Goal: Information Seeking & Learning: Check status

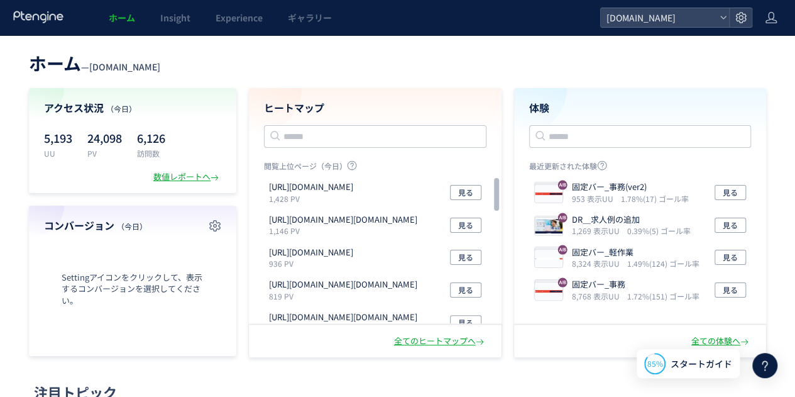
click at [470, 50] on header "ホーム — [GEOGRAPHIC_DATA][DOMAIN_NAME]" at bounding box center [398, 62] width 738 height 28
drag, startPoint x: 32, startPoint y: 62, endPoint x: 74, endPoint y: 64, distance: 42.2
click at [74, 64] on span "ホーム" at bounding box center [55, 62] width 52 height 25
click at [48, 65] on span "ホーム" at bounding box center [55, 62] width 52 height 25
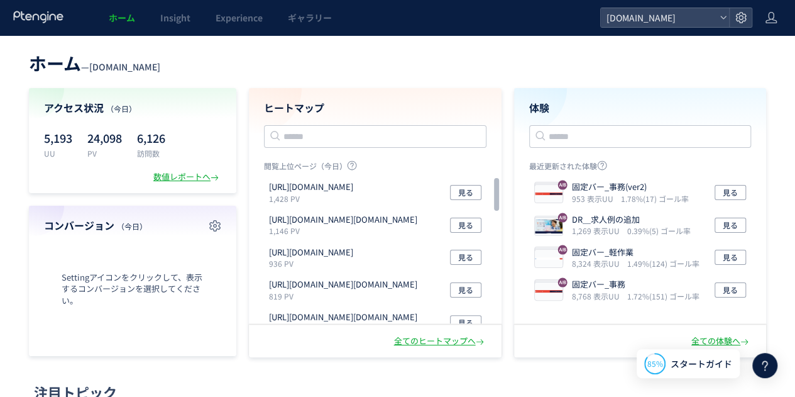
click at [299, 70] on header "ホーム — [GEOGRAPHIC_DATA][DOMAIN_NAME]" at bounding box center [398, 62] width 738 height 28
click at [286, 115] on div "ヒートマップ 閲覧上位ページ（[DATE]） [URL][DOMAIN_NAME] 1,428 PV 見る [URL][DOMAIN_NAME][DOMAIN…" at bounding box center [375, 222] width 253 height 269
click at [321, 113] on h4 "ヒートマップ" at bounding box center [375, 108] width 223 height 14
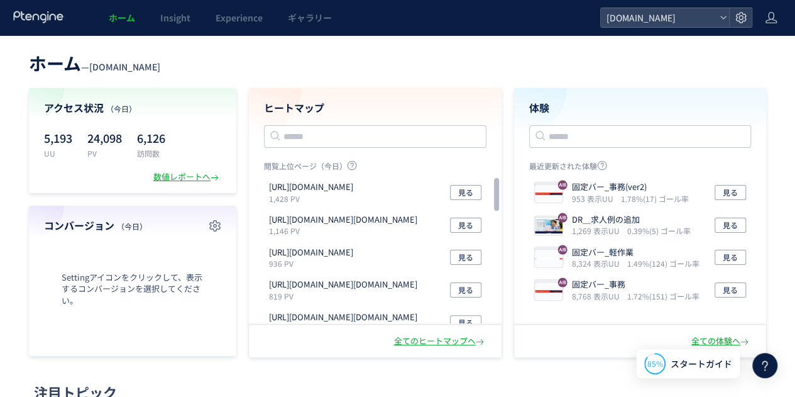
click at [329, 68] on header "ホーム — [GEOGRAPHIC_DATA][DOMAIN_NAME]" at bounding box center [398, 62] width 738 height 28
click at [48, 63] on span "ホーム" at bounding box center [55, 62] width 52 height 25
click at [98, 60] on span "[DOMAIN_NAME]" at bounding box center [124, 66] width 71 height 13
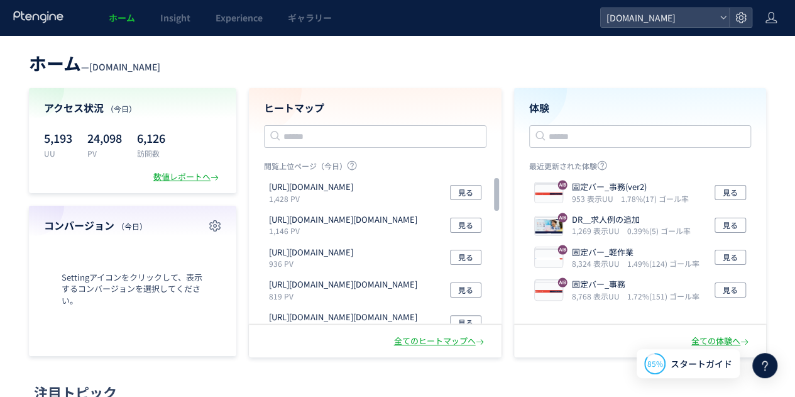
click at [149, 67] on span "[DOMAIN_NAME]" at bounding box center [124, 66] width 71 height 13
click at [99, 67] on span "[DOMAIN_NAME]" at bounding box center [124, 66] width 71 height 13
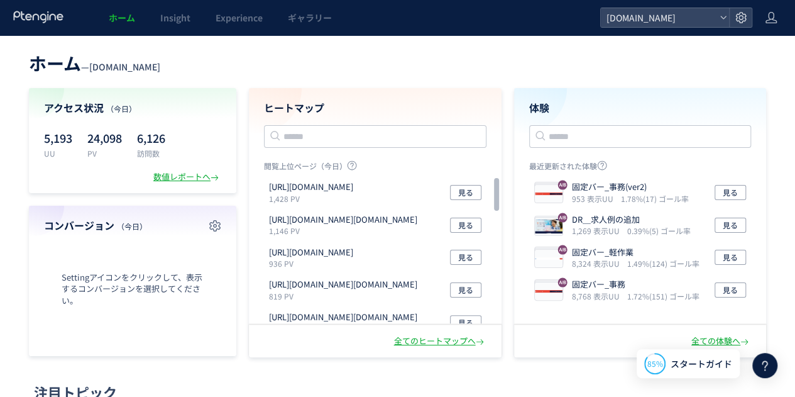
click at [221, 69] on header "ホーム — [GEOGRAPHIC_DATA][DOMAIN_NAME]" at bounding box center [398, 62] width 738 height 28
click at [284, 100] on div "ヒートマップ 閲覧上位ページ（[DATE]） [URL][DOMAIN_NAME] 1,428 PV 見る [URL][DOMAIN_NAME][DOMAIN…" at bounding box center [375, 222] width 253 height 269
click at [304, 101] on h4 "ヒートマップ" at bounding box center [375, 108] width 223 height 14
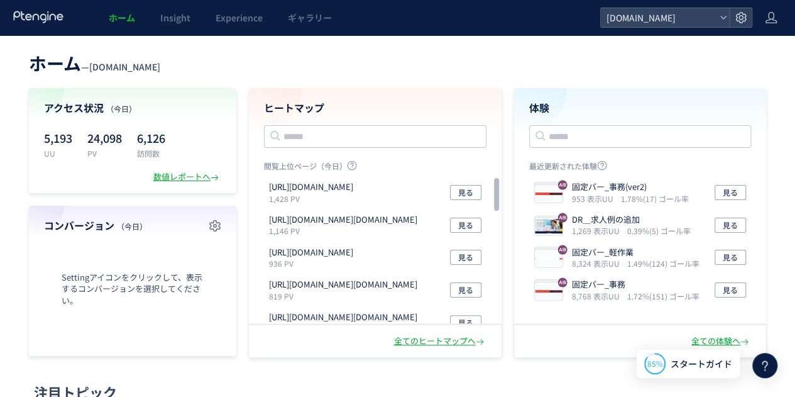
click at [195, 65] on header "ホーム — [GEOGRAPHIC_DATA][DOMAIN_NAME]" at bounding box center [398, 62] width 738 height 28
click at [86, 110] on h4 "アクセス状況 （[DATE]）" at bounding box center [132, 108] width 177 height 14
click at [43, 106] on div "アクセス状況 （[DATE]） 5,193 UU 24,098 PV 6,126 訪問数 数値レポートへ" at bounding box center [133, 140] width 208 height 105
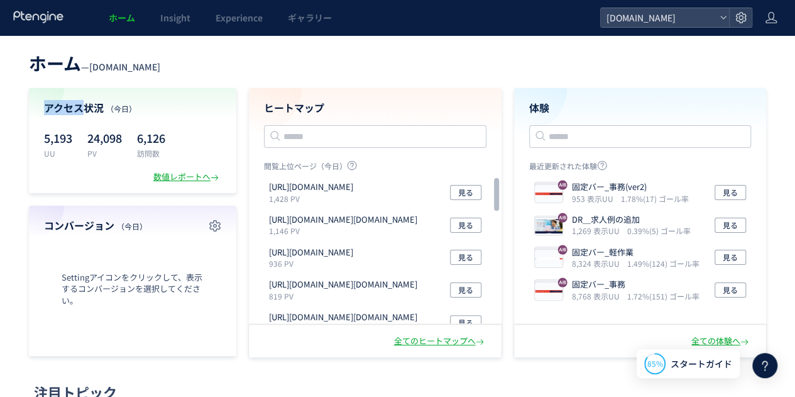
click at [82, 107] on h4 "アクセス状況 （[DATE]）" at bounding box center [132, 108] width 177 height 14
click at [72, 106] on h4 "アクセス状況 （[DATE]）" at bounding box center [132, 108] width 177 height 14
click at [305, 106] on h4 "ヒートマップ" at bounding box center [375, 108] width 223 height 14
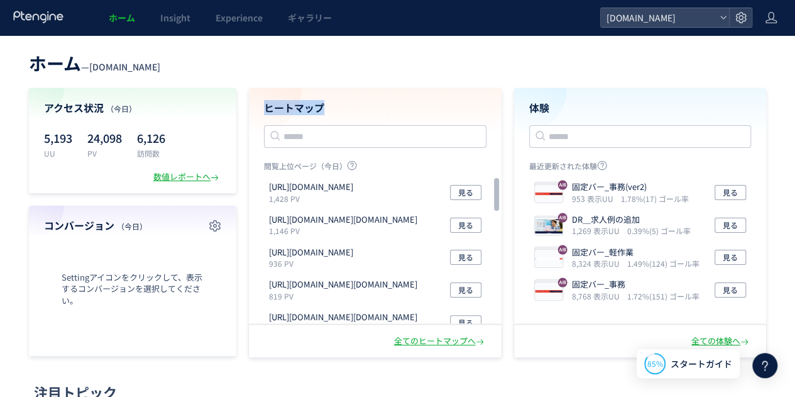
click at [305, 106] on h4 "ヒートマップ" at bounding box center [375, 108] width 223 height 14
click at [275, 73] on header "ホーム — [GEOGRAPHIC_DATA][DOMAIN_NAME]" at bounding box center [398, 62] width 738 height 28
click at [79, 228] on h4 "コンバージョン （[DATE]）" at bounding box center [132, 225] width 177 height 14
click at [284, 69] on header "ホーム — [GEOGRAPHIC_DATA][DOMAIN_NAME]" at bounding box center [398, 62] width 738 height 28
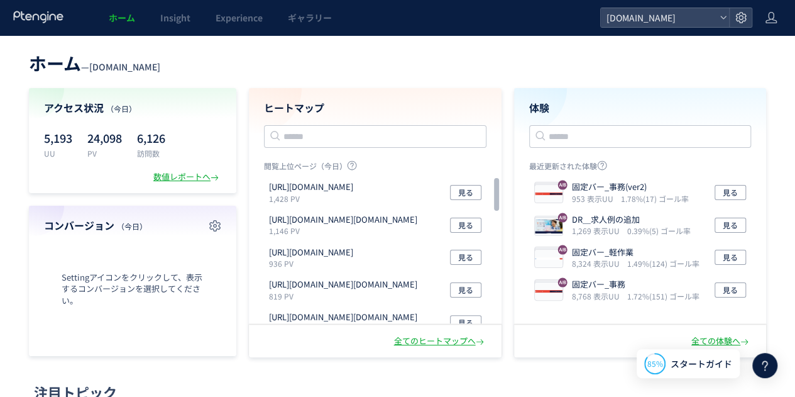
click at [284, 105] on div "ヒートマップ 閲覧上位ページ（[DATE]） [URL][DOMAIN_NAME] 1,428 PV 見る [URL][DOMAIN_NAME][DOMAIN…" at bounding box center [375, 222] width 253 height 269
click at [303, 108] on h4 "ヒートマップ" at bounding box center [375, 108] width 223 height 14
click at [84, 106] on h4 "アクセス状況 （[DATE]）" at bounding box center [132, 108] width 177 height 14
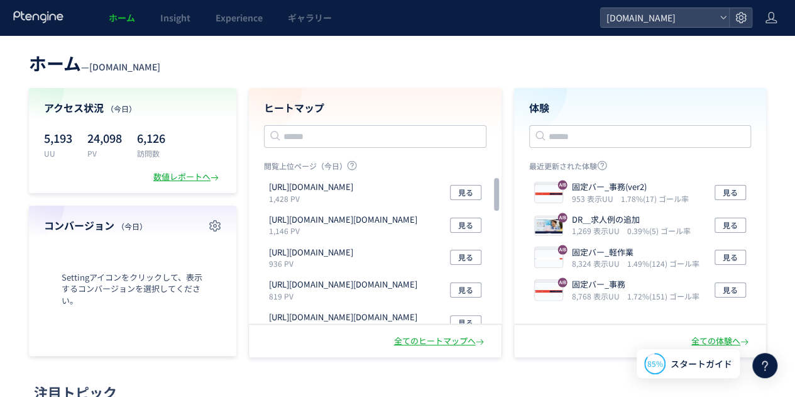
click at [63, 108] on h4 "アクセス状況 （[DATE]）" at bounding box center [132, 108] width 177 height 14
click at [96, 108] on h4 "アクセス状況 （[DATE]）" at bounding box center [132, 108] width 177 height 14
click at [53, 66] on span "ホーム" at bounding box center [55, 62] width 52 height 25
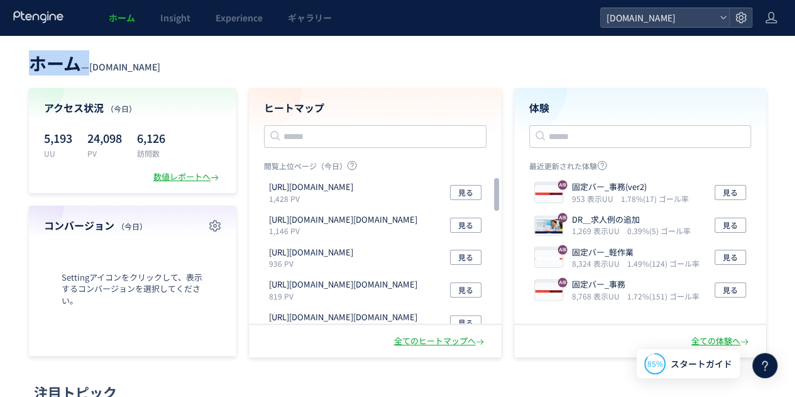
click at [53, 66] on span "ホーム" at bounding box center [55, 62] width 52 height 25
click at [60, 222] on h4 "コンバージョン （[DATE]）" at bounding box center [132, 225] width 177 height 14
click at [57, 228] on h4 "コンバージョン （[DATE]）" at bounding box center [132, 225] width 177 height 14
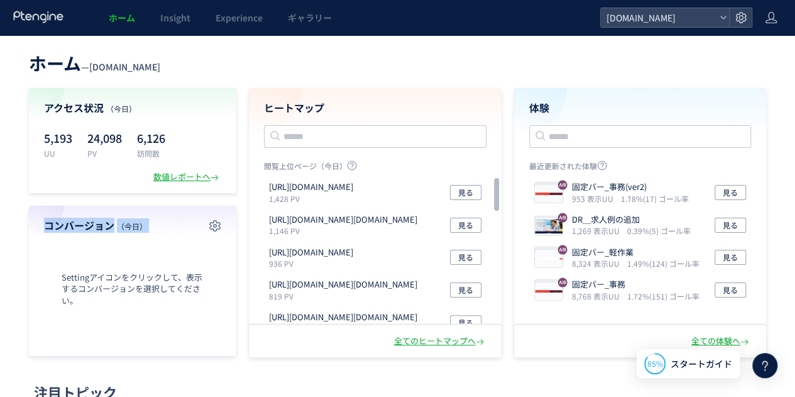
click at [57, 228] on h4 "コンバージョン （[DATE]）" at bounding box center [132, 225] width 177 height 14
click at [279, 61] on header "ホーム — [GEOGRAPHIC_DATA][DOMAIN_NAME]" at bounding box center [398, 62] width 738 height 28
click at [539, 108] on div "体験 最近更新された体験 固定バー_事務(ver2) 953 表示UU 1.78%(17) ゴール率 見る DR＿求人例の追加 1,269 表示UU 0.39…" at bounding box center [640, 222] width 253 height 269
click at [511, 75] on div "ホーム — [DOMAIN_NAME] アクセス状況 （[DATE]） 5,193 UU 24,098 PV 6,126 訪問数 数値レポートへ コンバージョ…" at bounding box center [397, 202] width 795 height 309
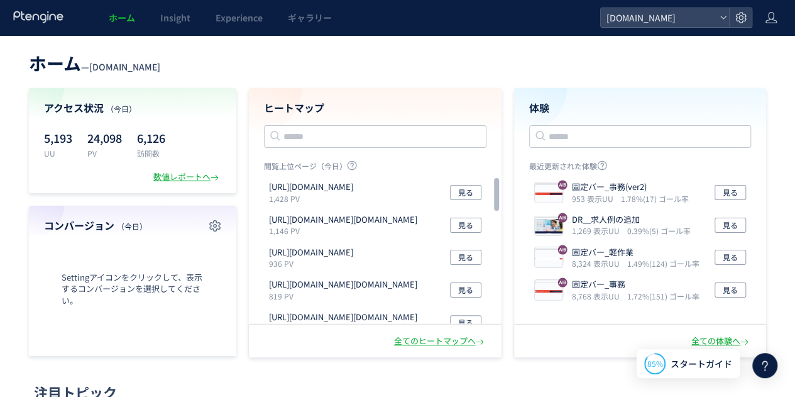
click at [60, 68] on span "ホーム" at bounding box center [55, 62] width 52 height 25
click at [18, 60] on div "ホーム — [DOMAIN_NAME] アクセス状況 （[DATE]） 5,193 UU 24,098 PV 6,126 訪問数 数値レポートへ コンバージョ…" at bounding box center [397, 202] width 795 height 309
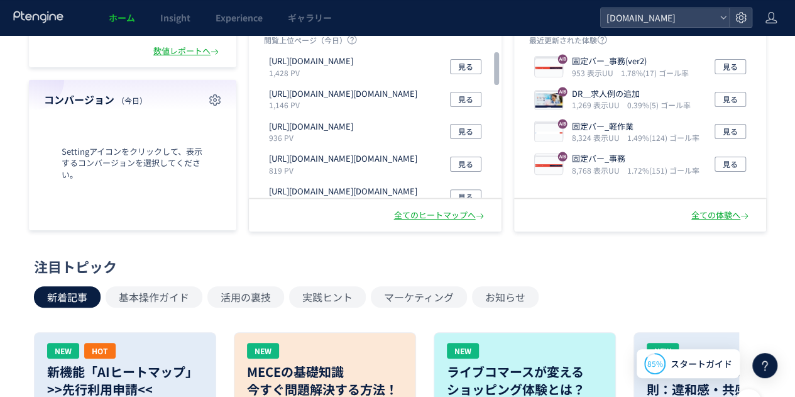
scroll to position [314, 0]
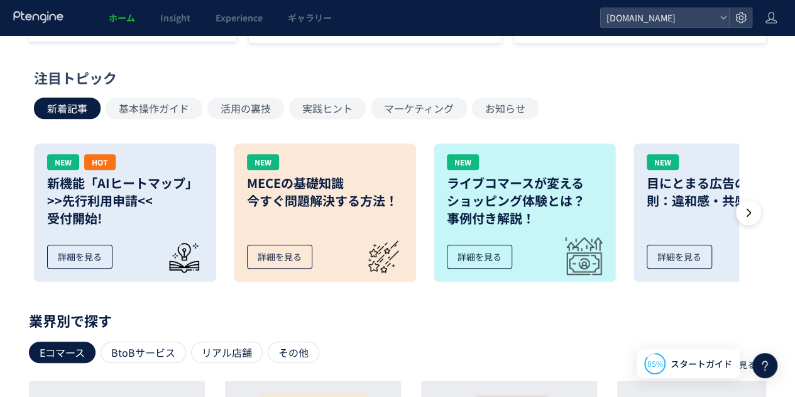
click at [49, 65] on div "ホーム — [DOMAIN_NAME] アクセス状況 （[DATE]） 5,193 UU 24,098 PV 6,126 訪問数 数値レポートへ コンバージョ…" at bounding box center [397, 238] width 795 height 1034
click at [109, 68] on div "注目トピック" at bounding box center [394, 77] width 721 height 19
click at [75, 75] on div "注目トピック" at bounding box center [394, 77] width 721 height 19
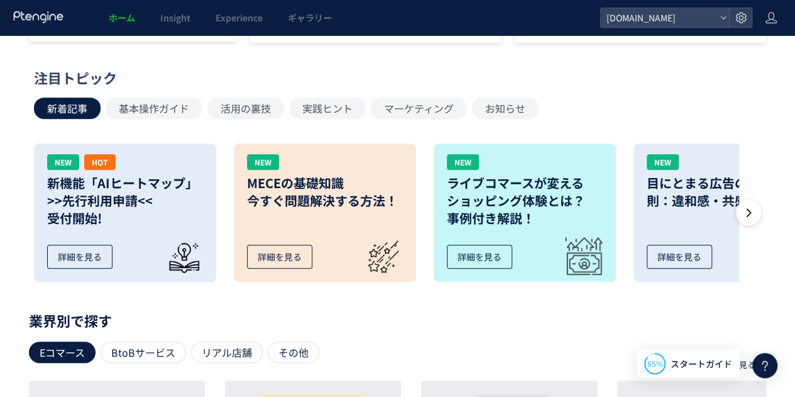
click at [28, 70] on div "注目トピック 新着記事 基本操作ガイド 活用の裏技 実践ヒント マーケティング お知らせ NEW HOT 新機能「AIヒートマップ」 >>先行利用申請<< 受…" at bounding box center [395, 179] width 802 height 223
click at [79, 72] on div "注目トピック" at bounding box center [394, 77] width 721 height 19
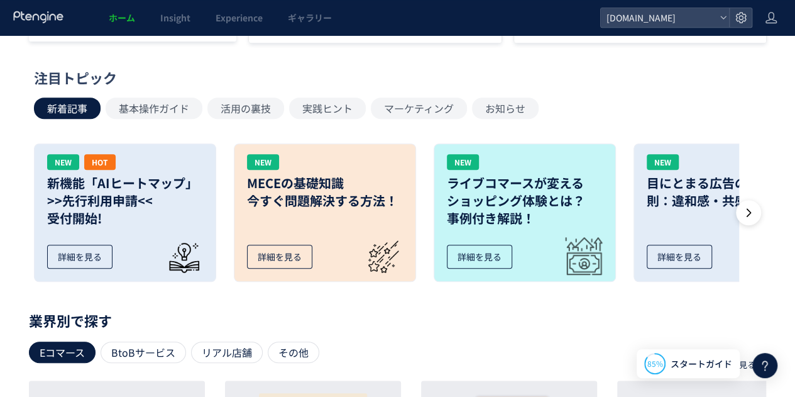
click at [38, 77] on div "注目トピック" at bounding box center [394, 77] width 721 height 19
click at [98, 81] on div "注目トピック" at bounding box center [394, 77] width 721 height 19
click at [36, 75] on div "注目トピック" at bounding box center [394, 77] width 721 height 19
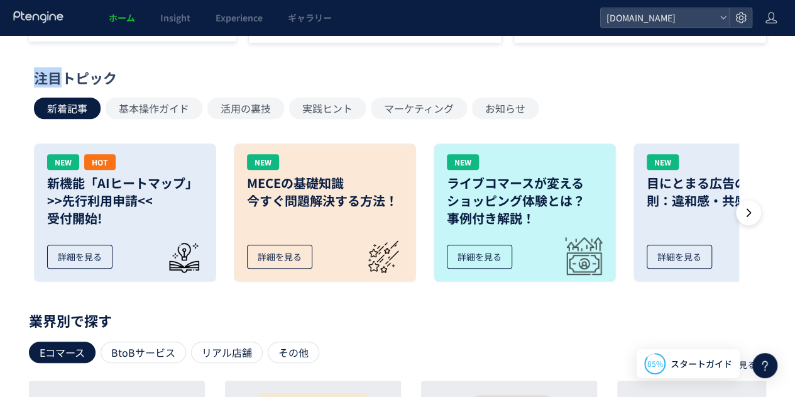
click at [36, 75] on div "注目トピック" at bounding box center [394, 77] width 721 height 19
click at [80, 75] on div "注目トピック" at bounding box center [394, 77] width 721 height 19
click at [33, 77] on div "注目トピック 新着記事 基本操作ガイド 活用の裏技 実践ヒント マーケティング お知らせ NEW HOT 新機能「AIヒートマップ」 >>先行利用申請<< 受…" at bounding box center [395, 179] width 802 height 223
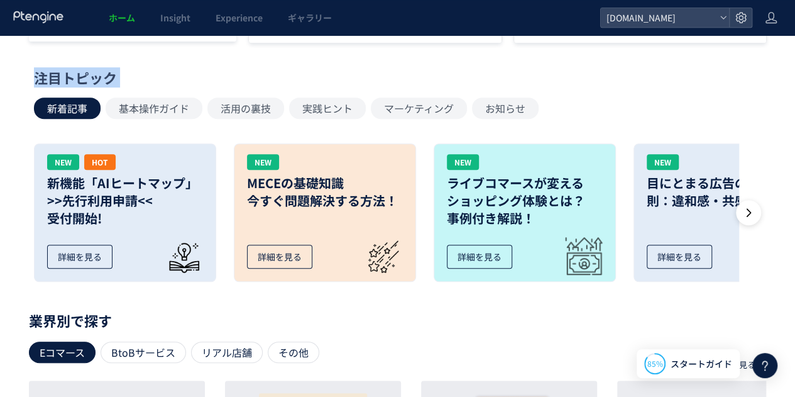
click at [33, 77] on div "注目トピック 新着記事 基本操作ガイド 活用の裏技 実践ヒント マーケティング お知らせ NEW HOT 新機能「AIヒートマップ」 >>先行利用申請<< 受…" at bounding box center [395, 179] width 802 height 223
click at [16, 80] on div "注目トピック 新着記事 基本操作ガイド 活用の裏技 実践ヒント マーケティング お知らせ NEW HOT 新機能「AIヒートマップ」 >>先行利用申請<< 受…" at bounding box center [395, 179] width 802 height 223
click at [78, 80] on div "注目トピック" at bounding box center [394, 77] width 721 height 19
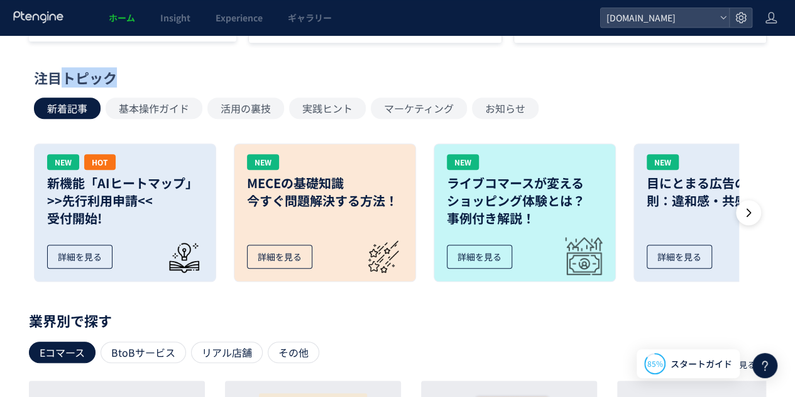
click at [42, 76] on div "注目トピック" at bounding box center [394, 77] width 721 height 19
click at [94, 78] on div "注目トピック" at bounding box center [394, 77] width 721 height 19
click at [38, 69] on div "注目トピック" at bounding box center [394, 77] width 721 height 19
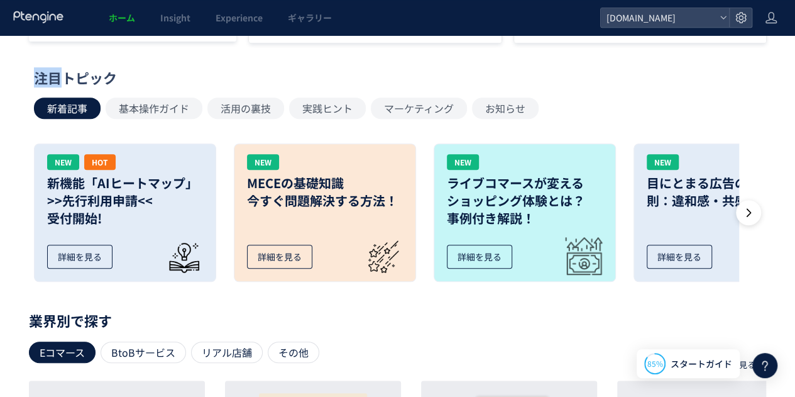
click at [38, 69] on div "注目トピック" at bounding box center [394, 77] width 721 height 19
click at [79, 70] on div "注目トピック" at bounding box center [394, 77] width 721 height 19
click at [32, 77] on div "注目トピック 新着記事 基本操作ガイド 活用の裏技 実践ヒント マーケティング お知らせ NEW HOT 新機能「AIヒートマップ」 >>先行利用申請<< 受…" at bounding box center [395, 179] width 802 height 223
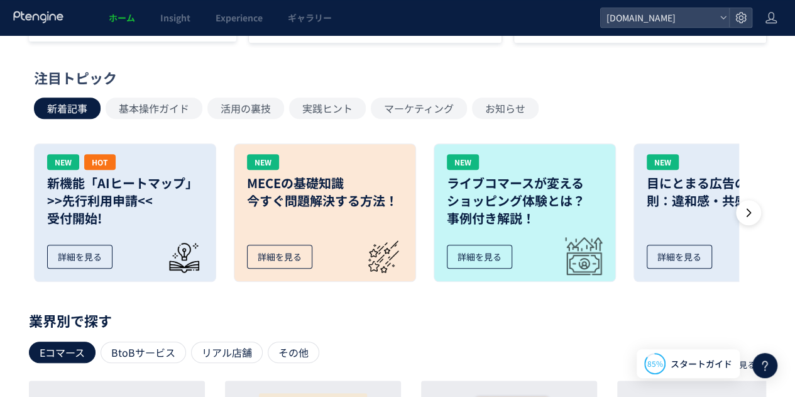
click at [120, 79] on div "注目トピック" at bounding box center [394, 77] width 721 height 19
click at [44, 76] on div "注目トピック" at bounding box center [394, 77] width 721 height 19
click at [74, 77] on div "注目トピック" at bounding box center [394, 77] width 721 height 19
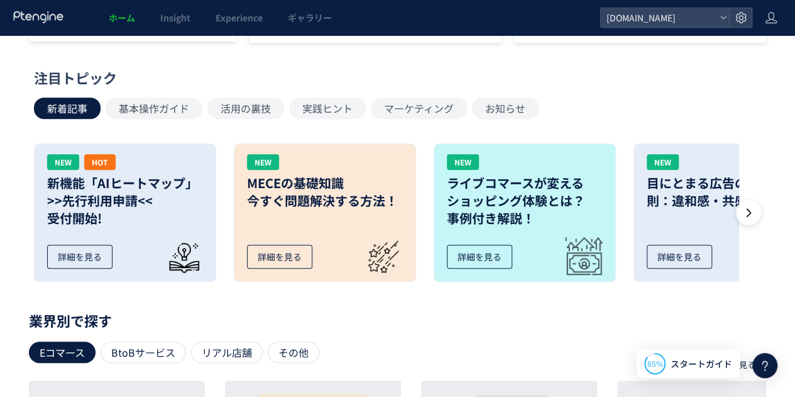
click at [37, 81] on div "注目トピック" at bounding box center [394, 77] width 721 height 19
click at [87, 82] on div "注目トピック" at bounding box center [394, 77] width 721 height 19
click at [65, 79] on div "注目トピック" at bounding box center [394, 77] width 721 height 19
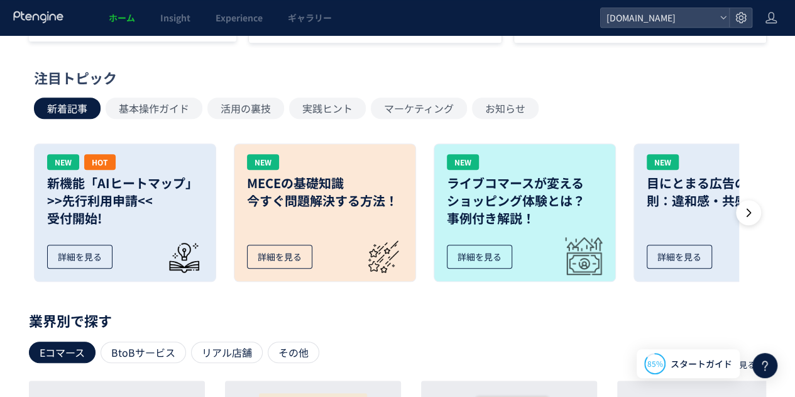
scroll to position [503, 0]
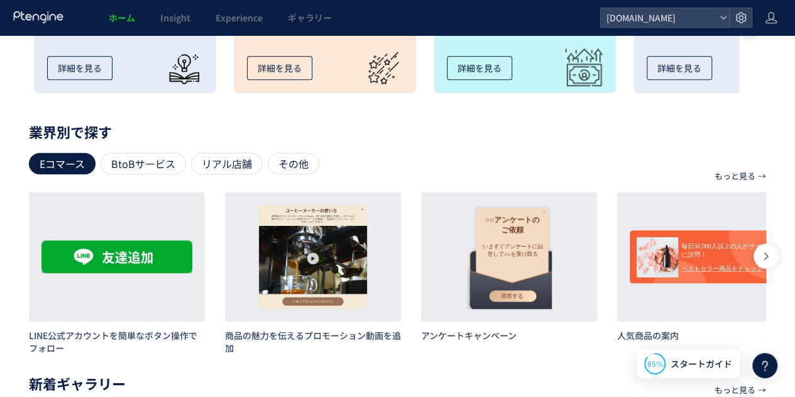
click at [43, 129] on p "業界別で探す" at bounding box center [398, 132] width 738 height 8
click at [71, 131] on p "業界別で探す" at bounding box center [398, 132] width 738 height 8
click at [58, 131] on p "業界別で探す" at bounding box center [398, 132] width 738 height 8
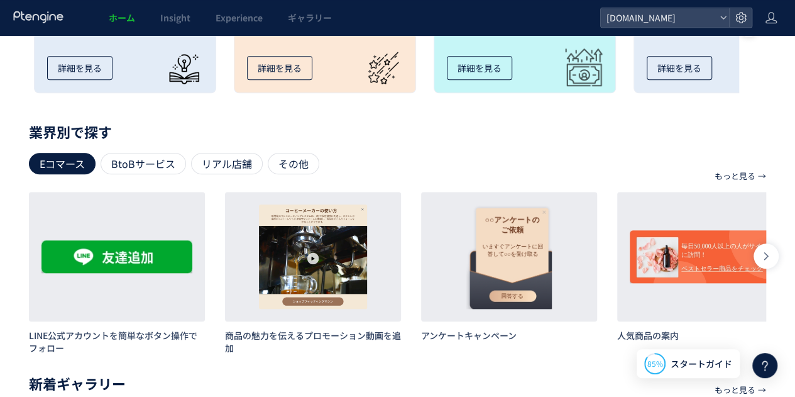
click at [58, 131] on p "業界別で探す" at bounding box center [398, 132] width 738 height 8
click at [92, 130] on p "業界別で探す" at bounding box center [398, 132] width 738 height 8
click at [24, 130] on div "もっと見る → 目的別で探す リード獲得 離脱防止 プロモーション レコメンド アンケートやレビュー お知らせやガイド サイト利用促進 もっと見る → 業界別…" at bounding box center [397, 347] width 795 height 439
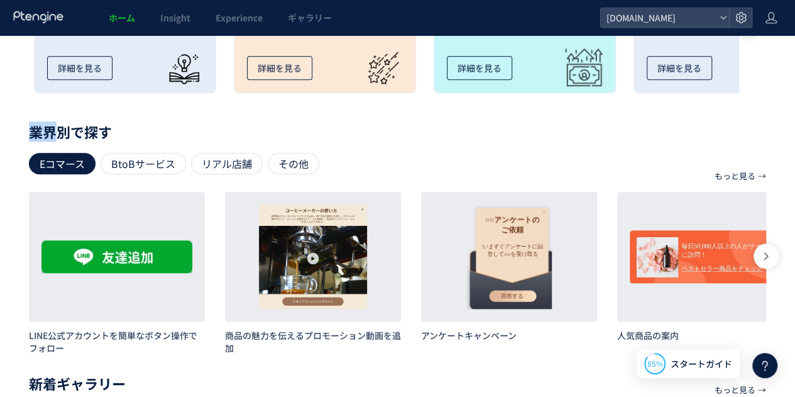
click at [0, 121] on div "ホーム — [DOMAIN_NAME] アクセス状況 （[DATE]） 5,193 UU 24,098 PV 6,126 訪問数 数値レポートへ コンバージョ…" at bounding box center [397, 49] width 795 height 1034
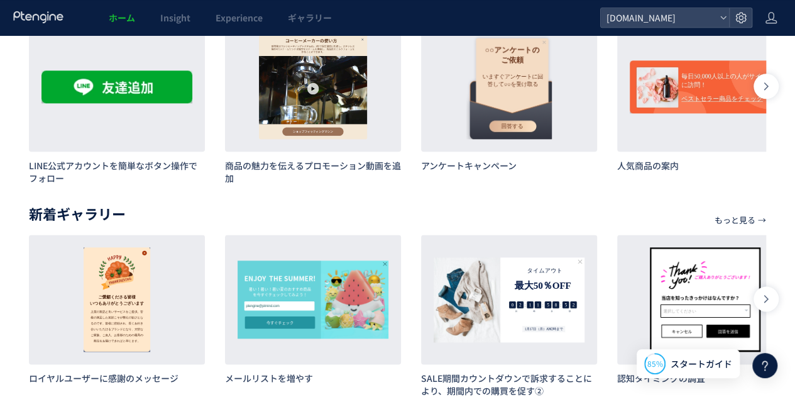
click at [38, 213] on p "新着ギャラリー" at bounding box center [398, 213] width 738 height 8
click at [79, 215] on p "新着ギャラリー" at bounding box center [398, 213] width 738 height 8
click at [0, 194] on div "もっと見る → 目的別で探す リード獲得 離脱防止 プロモーション レコメンド アンケートやレビュー お知らせやガイド サイト利用促進 もっと見る → 業界別…" at bounding box center [397, 190] width 795 height 464
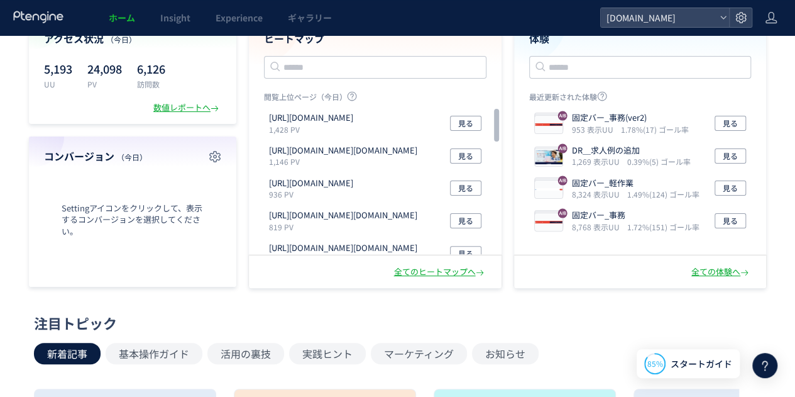
scroll to position [0, 0]
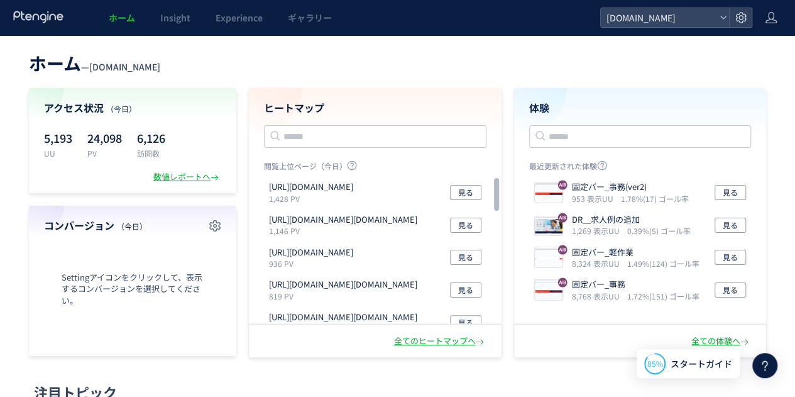
click at [55, 66] on span "ホーム" at bounding box center [55, 62] width 52 height 25
click at [106, 71] on span "[DOMAIN_NAME]" at bounding box center [124, 66] width 71 height 13
click at [153, 67] on header "ホーム — [GEOGRAPHIC_DATA][DOMAIN_NAME]" at bounding box center [398, 62] width 738 height 28
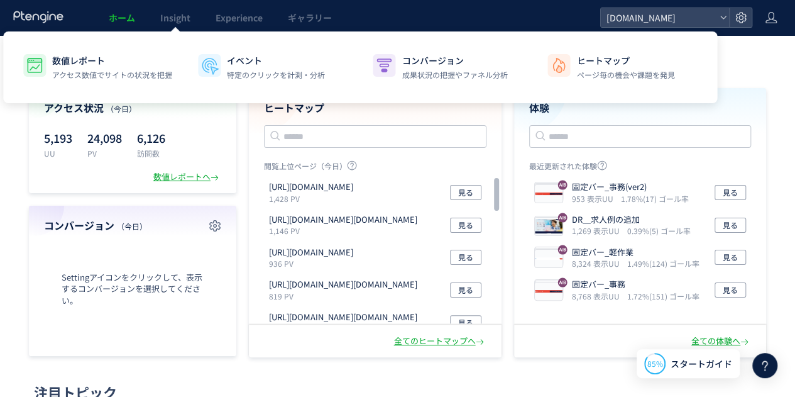
click at [757, 63] on header "ホーム — [GEOGRAPHIC_DATA][DOMAIN_NAME]" at bounding box center [398, 62] width 738 height 28
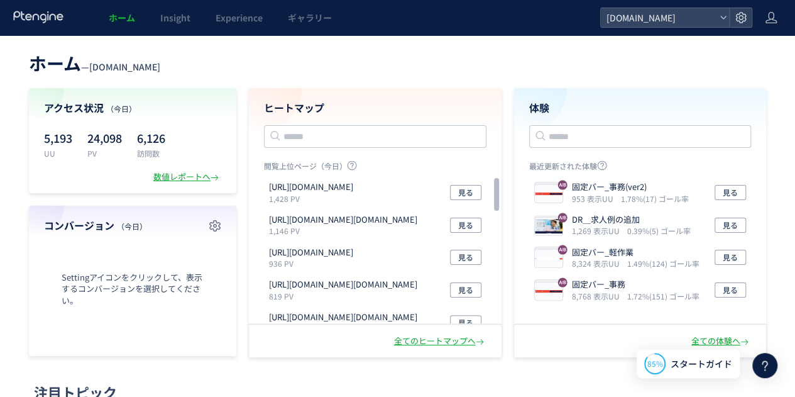
click at [38, 67] on span "ホーム" at bounding box center [55, 62] width 52 height 25
click at [102, 67] on span "[DOMAIN_NAME]" at bounding box center [124, 66] width 71 height 13
click at [142, 69] on span "[DOMAIN_NAME]" at bounding box center [124, 66] width 71 height 13
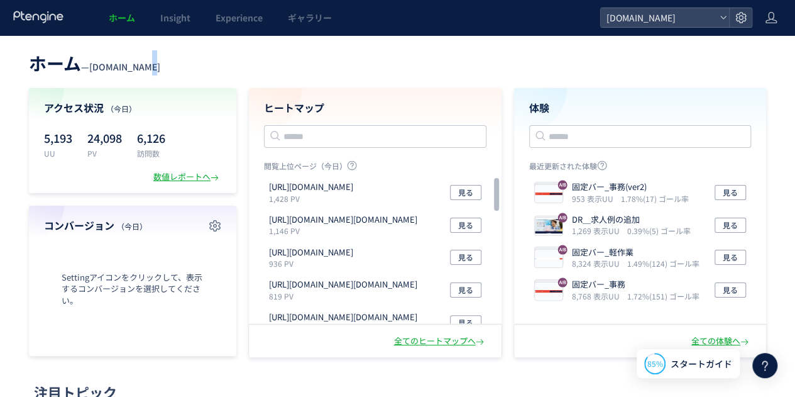
click at [142, 69] on span "[DOMAIN_NAME]" at bounding box center [124, 66] width 71 height 13
drag, startPoint x: 138, startPoint y: 69, endPoint x: 126, endPoint y: 69, distance: 12.6
click at [128, 69] on span "[DOMAIN_NAME]" at bounding box center [124, 66] width 71 height 13
click at [126, 69] on span "[DOMAIN_NAME]" at bounding box center [124, 66] width 71 height 13
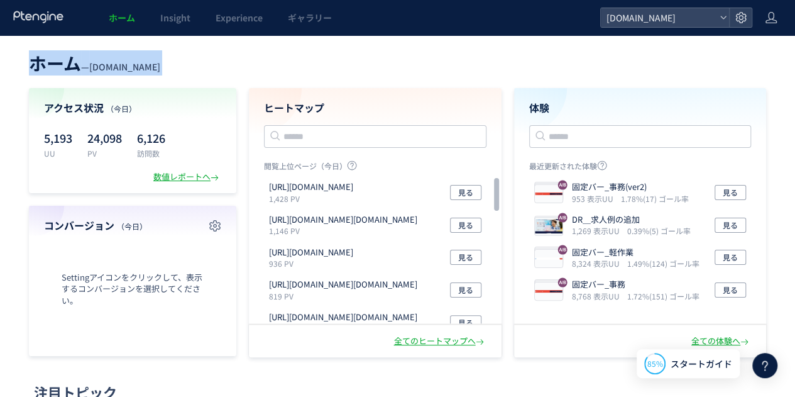
click at [126, 69] on span "[DOMAIN_NAME]" at bounding box center [124, 66] width 71 height 13
click at [163, 67] on header "ホーム — [GEOGRAPHIC_DATA][DOMAIN_NAME]" at bounding box center [398, 62] width 738 height 28
click at [117, 58] on div "ホーム — [GEOGRAPHIC_DATA][DOMAIN_NAME]" at bounding box center [94, 62] width 131 height 25
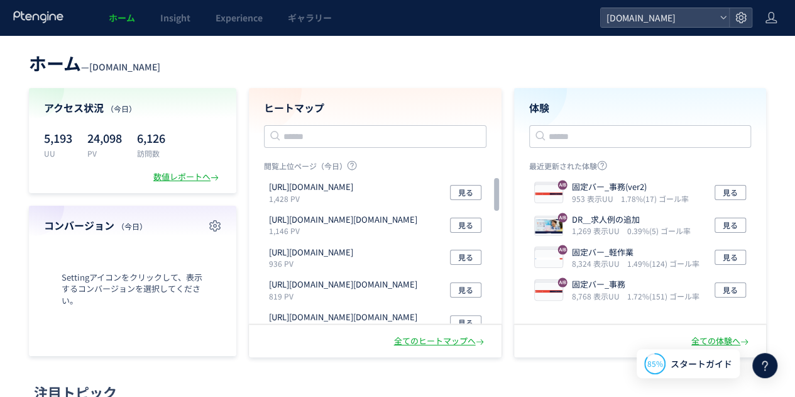
click at [53, 61] on span "ホーム" at bounding box center [55, 62] width 52 height 25
click at [19, 64] on div "ホーム — [DOMAIN_NAME] アクセス状況 （[DATE]） 5,193 UU 24,098 PV 6,126 訪問数 数値レポートへ コンバージョ…" at bounding box center [397, 202] width 795 height 309
click at [50, 104] on div "アクセス状況 （[DATE]） 5,193 UU 24,098 PV 6,126 訪問数 数値レポートへ" at bounding box center [133, 140] width 208 height 105
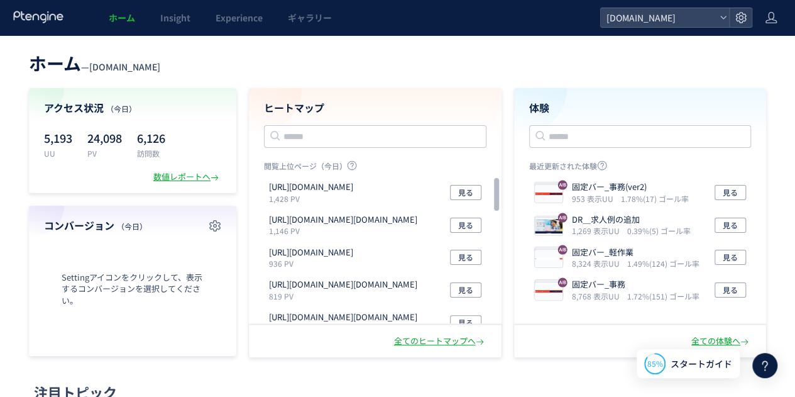
click at [96, 109] on h4 "アクセス状況 （[DATE]）" at bounding box center [132, 108] width 177 height 14
click at [64, 108] on h4 "アクセス状況 （[DATE]）" at bounding box center [132, 108] width 177 height 14
click at [51, 69] on span "ホーム" at bounding box center [55, 62] width 52 height 25
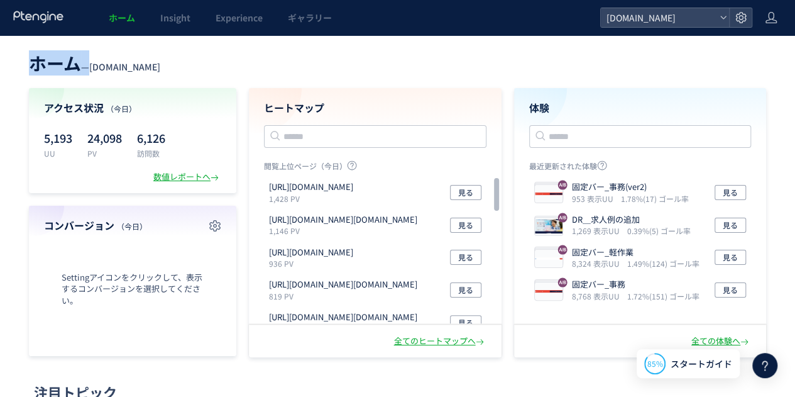
click at [51, 69] on span "ホーム" at bounding box center [55, 62] width 52 height 25
click at [113, 65] on span "[DOMAIN_NAME]" at bounding box center [124, 66] width 71 height 13
click at [169, 70] on header "ホーム — [GEOGRAPHIC_DATA][DOMAIN_NAME]" at bounding box center [398, 62] width 738 height 28
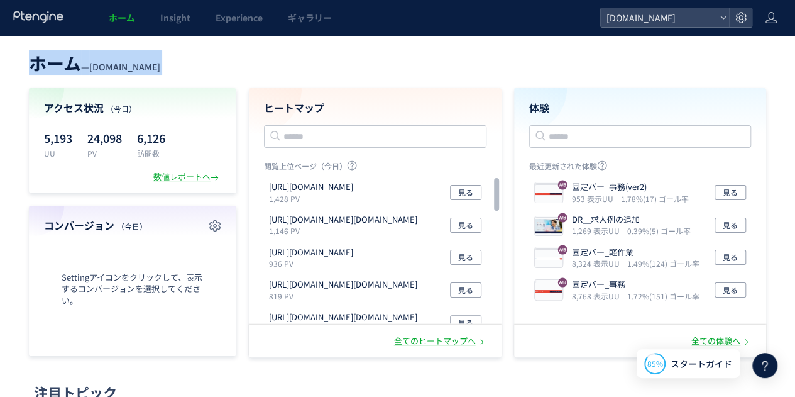
click at [169, 70] on header "ホーム — [GEOGRAPHIC_DATA][DOMAIN_NAME]" at bounding box center [398, 62] width 738 height 28
click at [136, 63] on span "[DOMAIN_NAME]" at bounding box center [124, 66] width 71 height 13
click at [50, 65] on span "ホーム" at bounding box center [55, 62] width 52 height 25
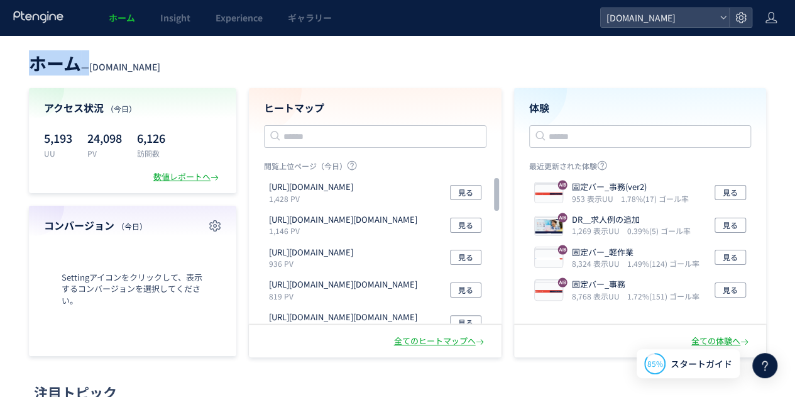
click at [4, 58] on div "ホーム — [DOMAIN_NAME] アクセス状況 （[DATE]） 5,193 UU 24,098 PV 6,126 訪問数 数値レポートへ コンバージョ…" at bounding box center [397, 202] width 795 height 309
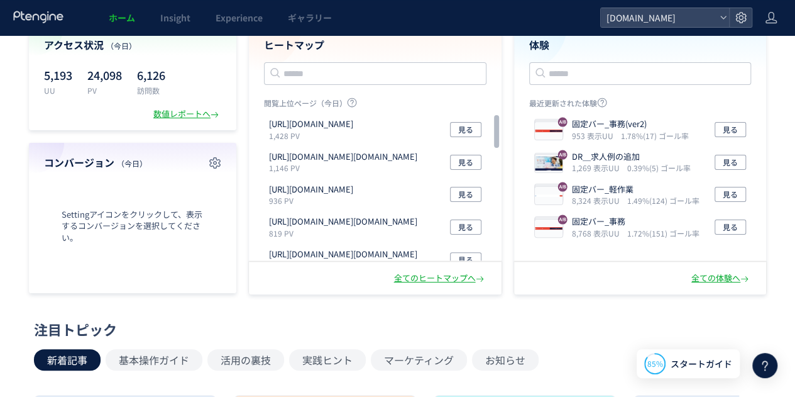
click at [56, 48] on h4 "アクセス状況 （[DATE]）" at bounding box center [132, 45] width 177 height 14
click at [74, 55] on div "アクセス状況 （[DATE]） 5,193 UU 24,098 PV 6,126 訪問数 数値レポートへ" at bounding box center [133, 77] width 208 height 105
click at [92, 48] on h4 "アクセス状況 （[DATE]）" at bounding box center [132, 45] width 177 height 14
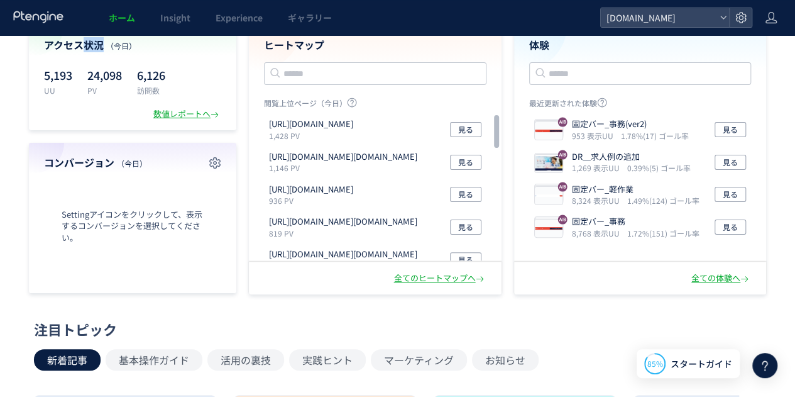
scroll to position [0, 0]
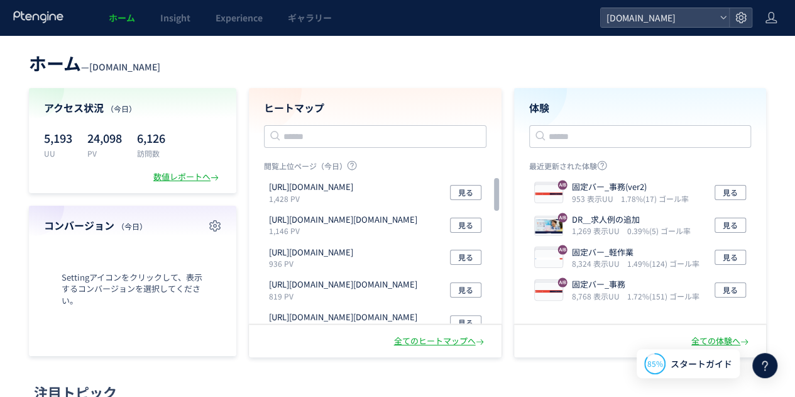
click at [127, 64] on span "[DOMAIN_NAME]" at bounding box center [124, 66] width 71 height 13
